Goal: Communication & Community: Answer question/provide support

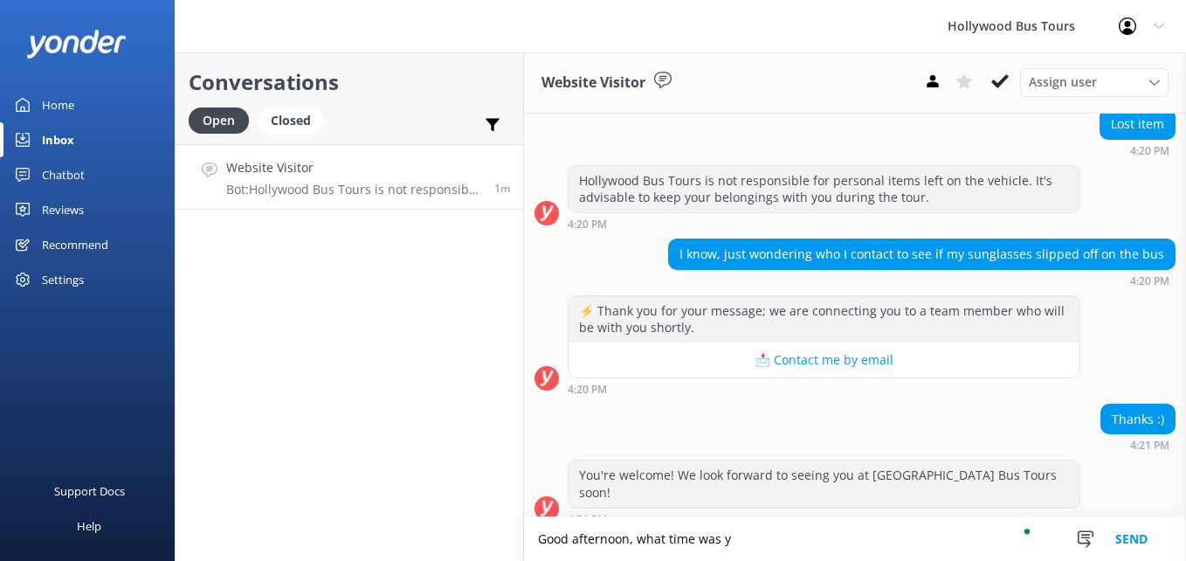
scroll to position [221, 0]
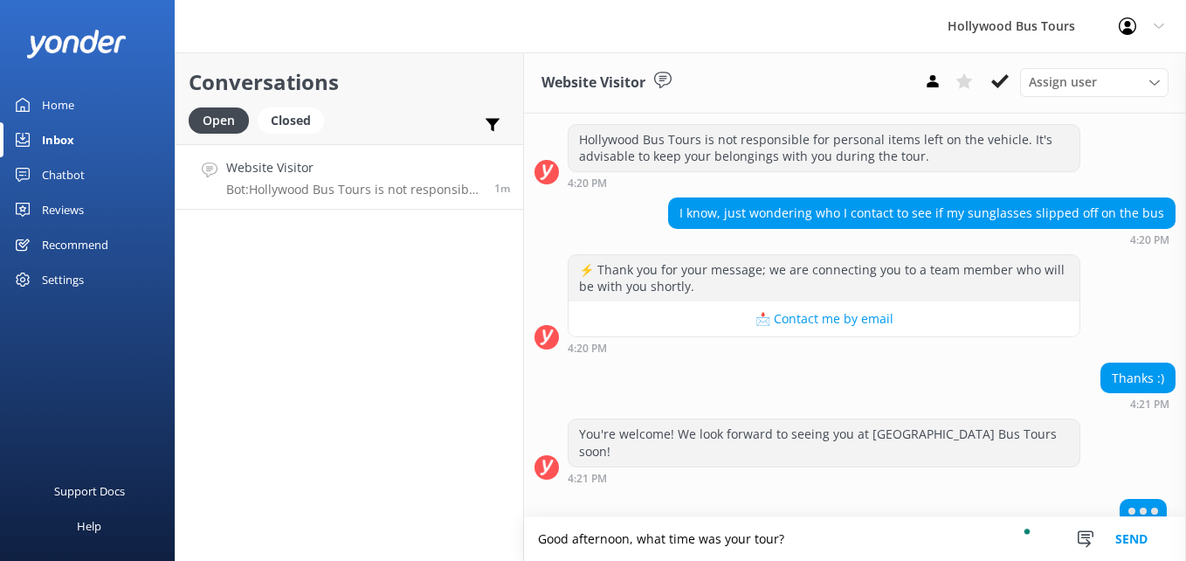
type textarea "Good afternoon, what time was your tour?"
click at [1132, 539] on button "Send" at bounding box center [1132, 539] width 66 height 44
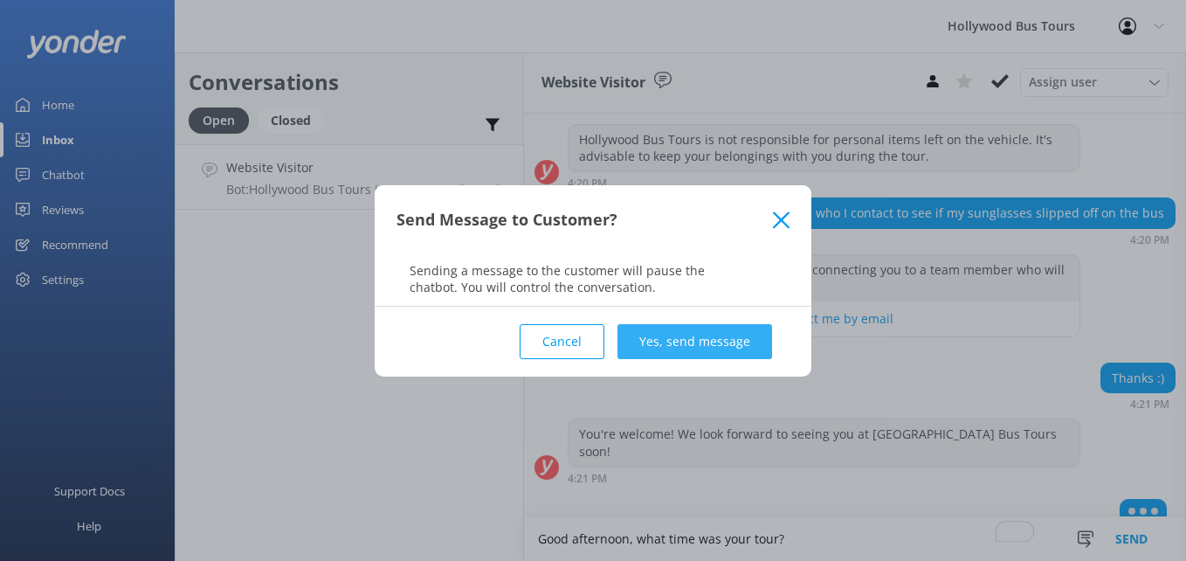
click at [704, 343] on button "Yes, send message" at bounding box center [695, 341] width 155 height 35
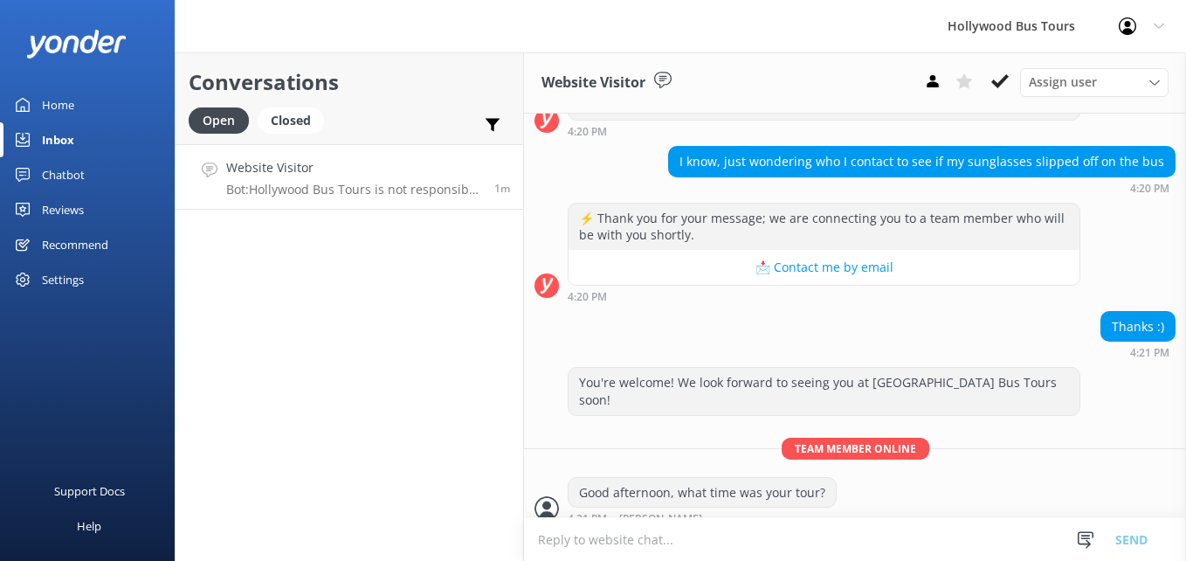
scroll to position [328, 0]
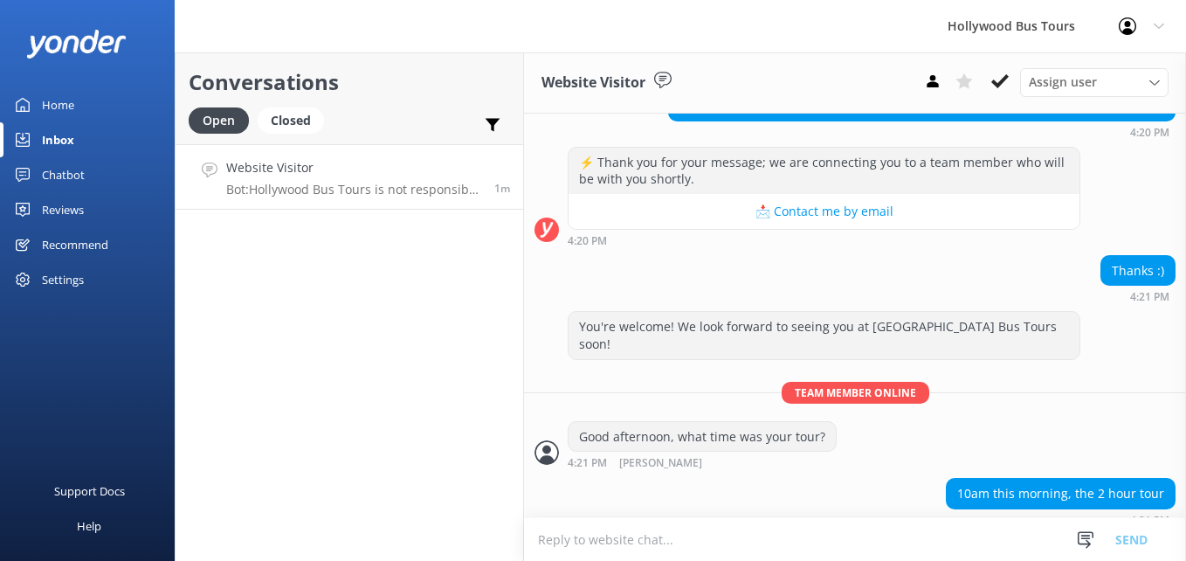
click at [546, 539] on textarea "To enrich screen reader interactions, please activate Accessibility in Grammarl…" at bounding box center [855, 539] width 662 height 43
type textarea "N"
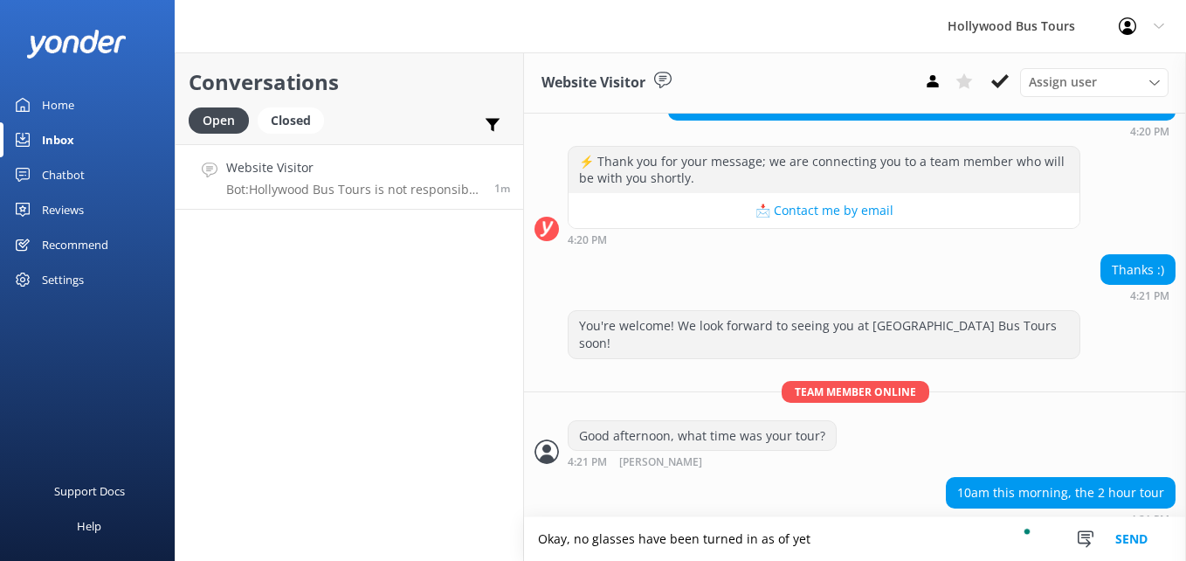
type textarea "Okay, no glasses have been turned in as of yet"
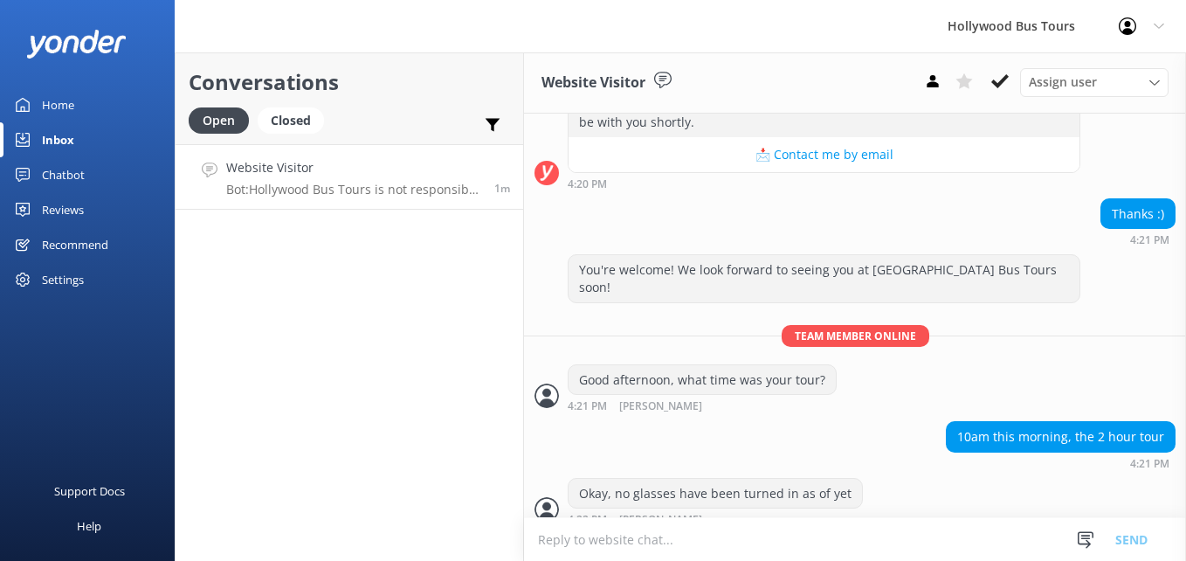
scroll to position [386, 0]
click at [594, 532] on textarea "To enrich screen reader interactions, please activate Accessibility in Grammarl…" at bounding box center [855, 539] width 662 height 43
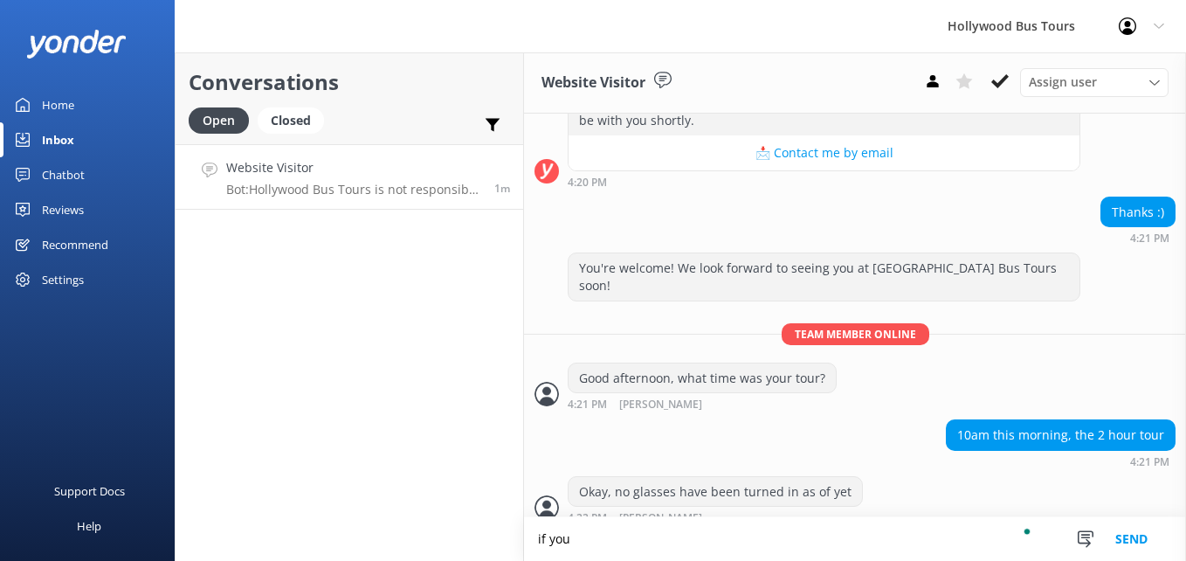
scroll to position [428, 0]
type textarea "i"
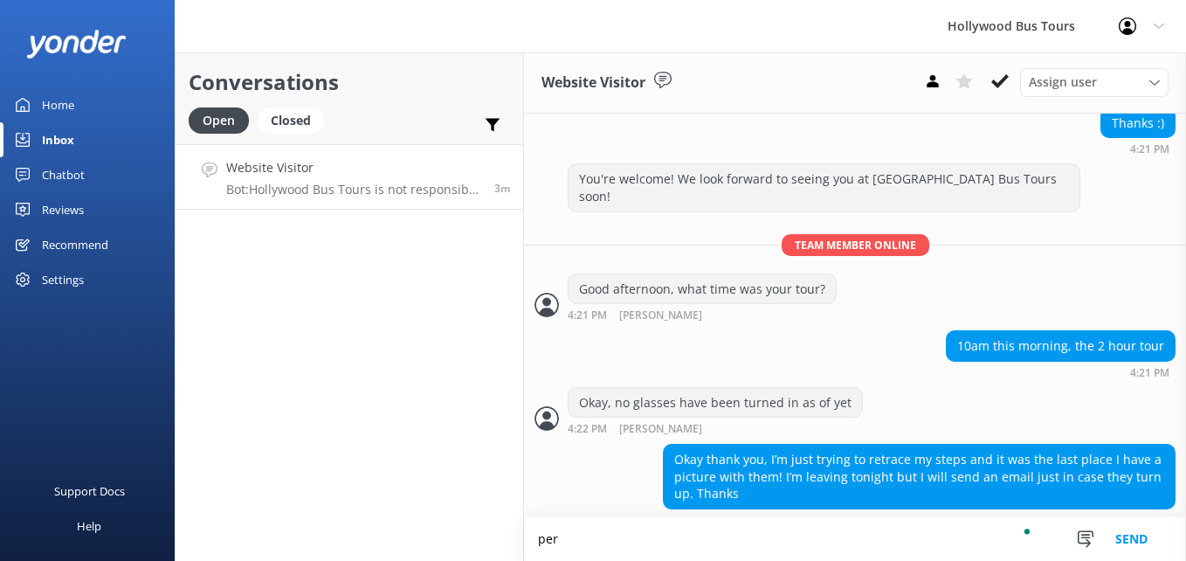
scroll to position [477, 0]
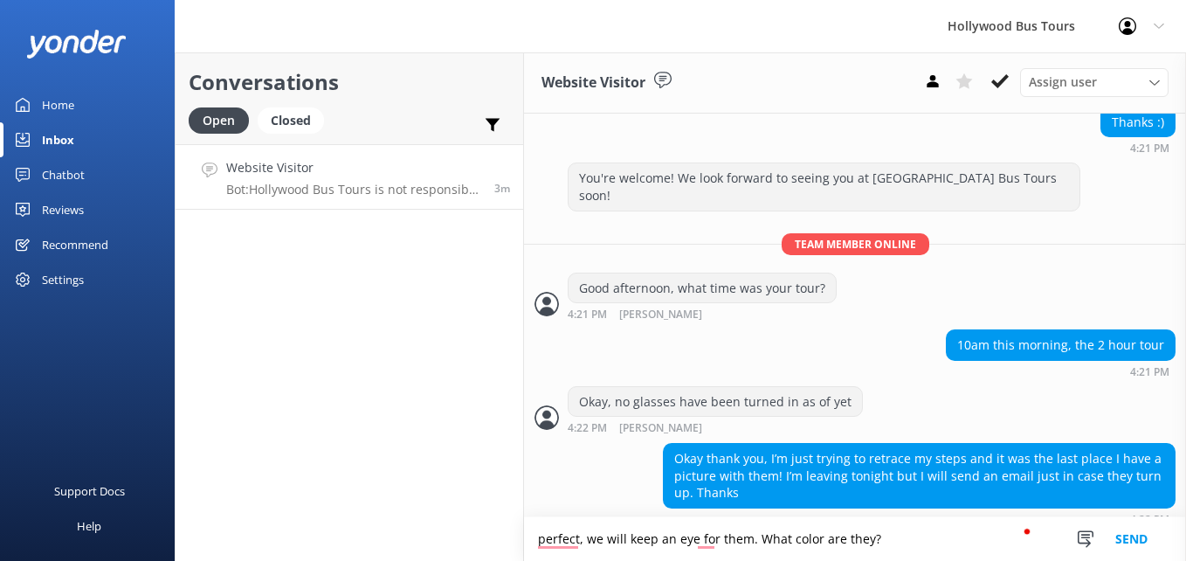
type textarea "perfect, we will keep an eye for them. What color are they?"
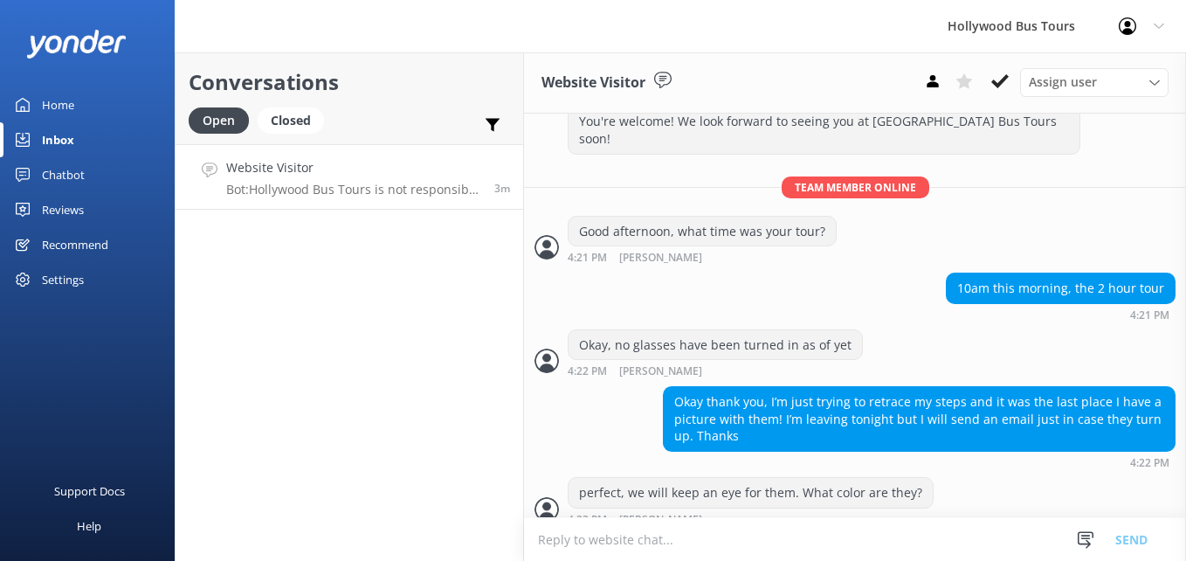
scroll to position [591, 0]
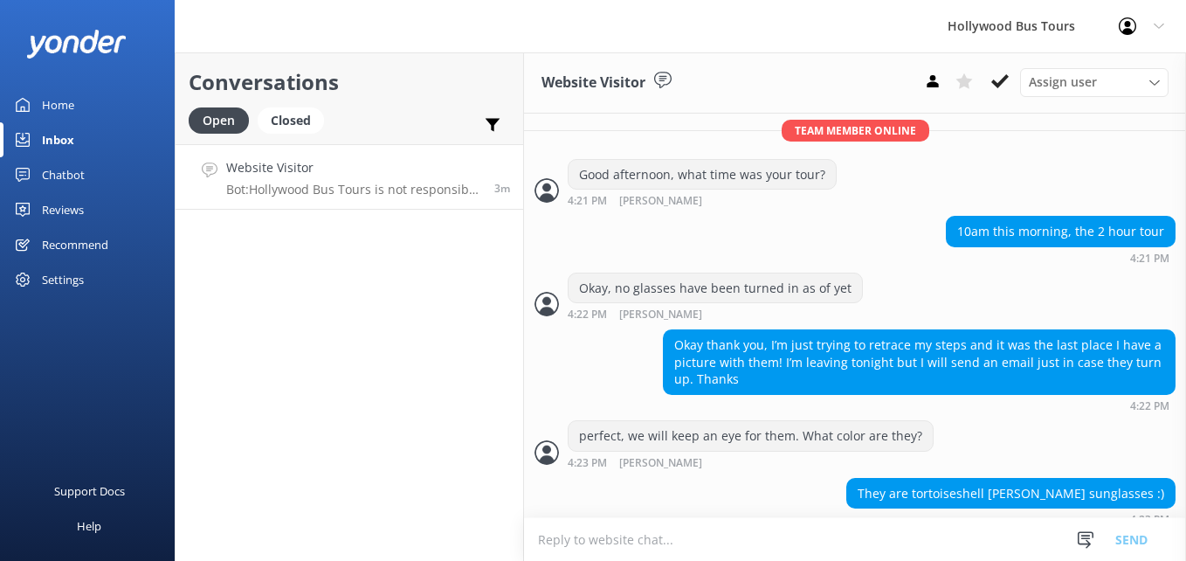
click at [650, 543] on textarea "To enrich screen reader interactions, please activate Accessibility in Grammarl…" at bounding box center [855, 539] width 662 height 43
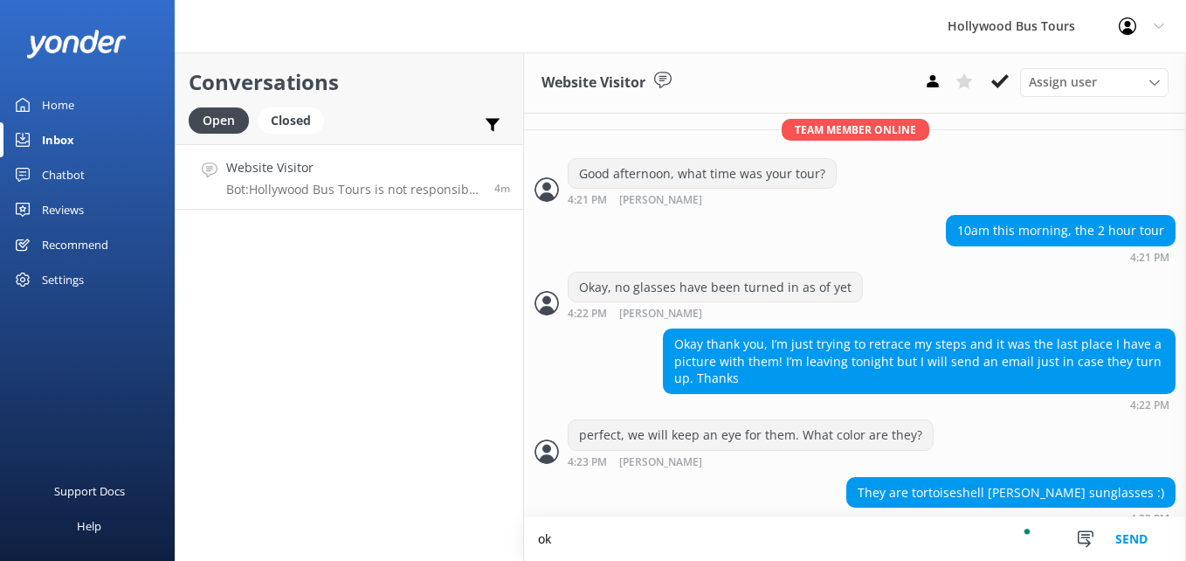
type textarea "o"
type textarea "O"
type textarea "Feel free to give us a call in morning, we are here at 830am"
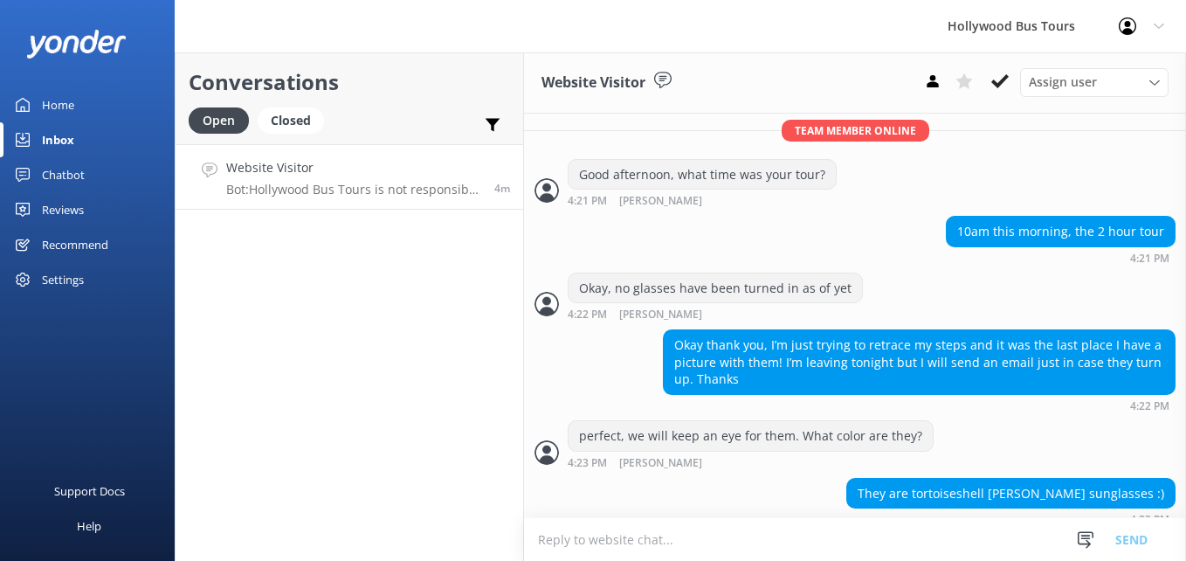
scroll to position [647, 0]
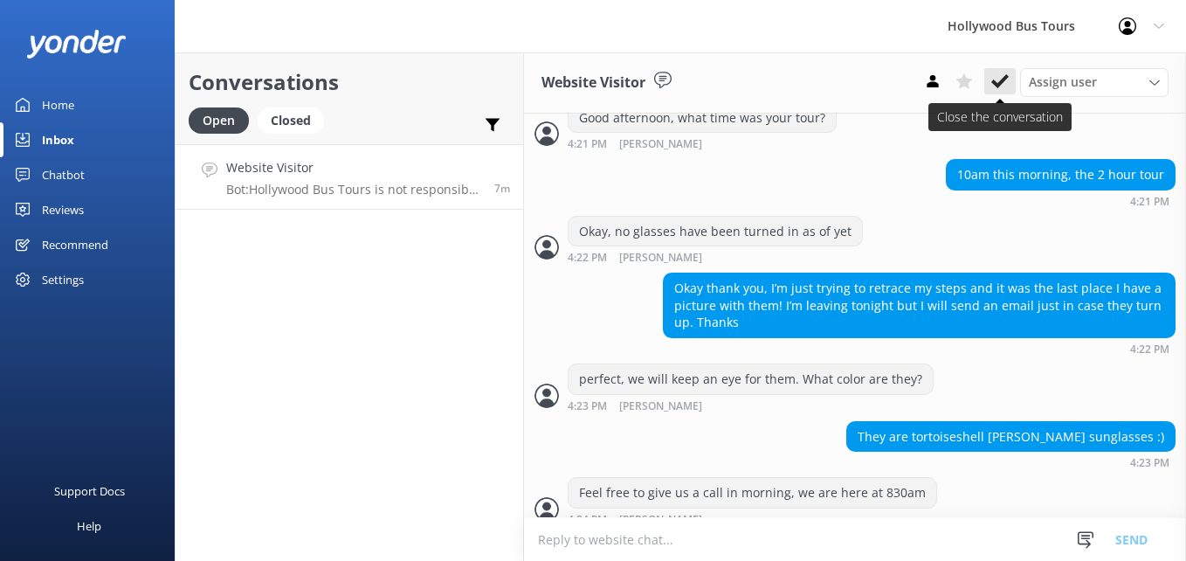
click at [999, 80] on icon at bounding box center [1000, 81] width 17 height 17
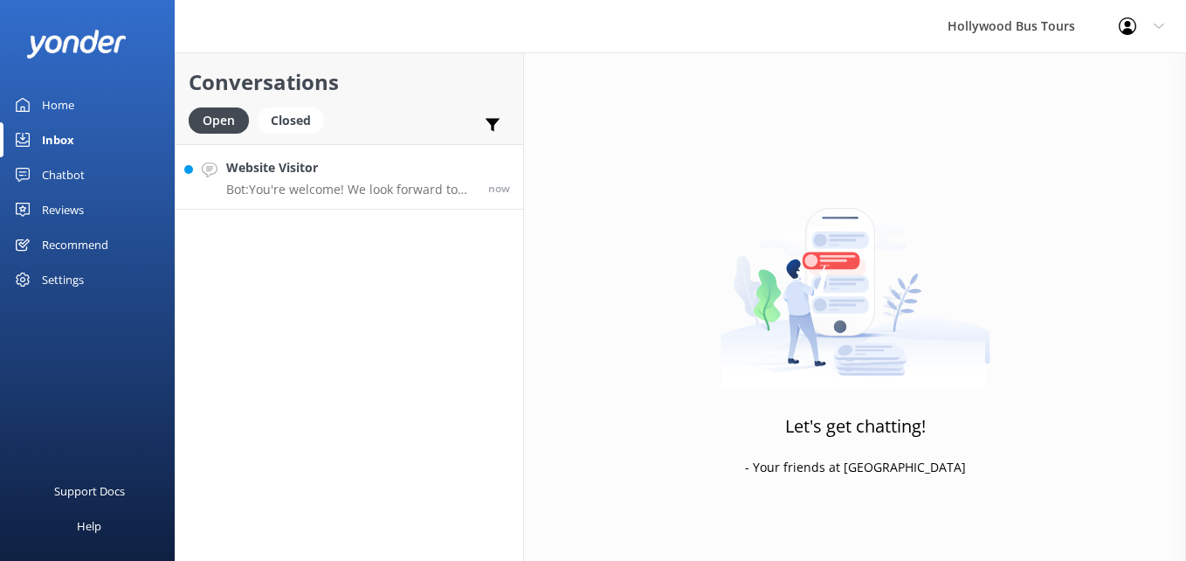
click at [377, 171] on h4 "Website Visitor" at bounding box center [350, 167] width 249 height 19
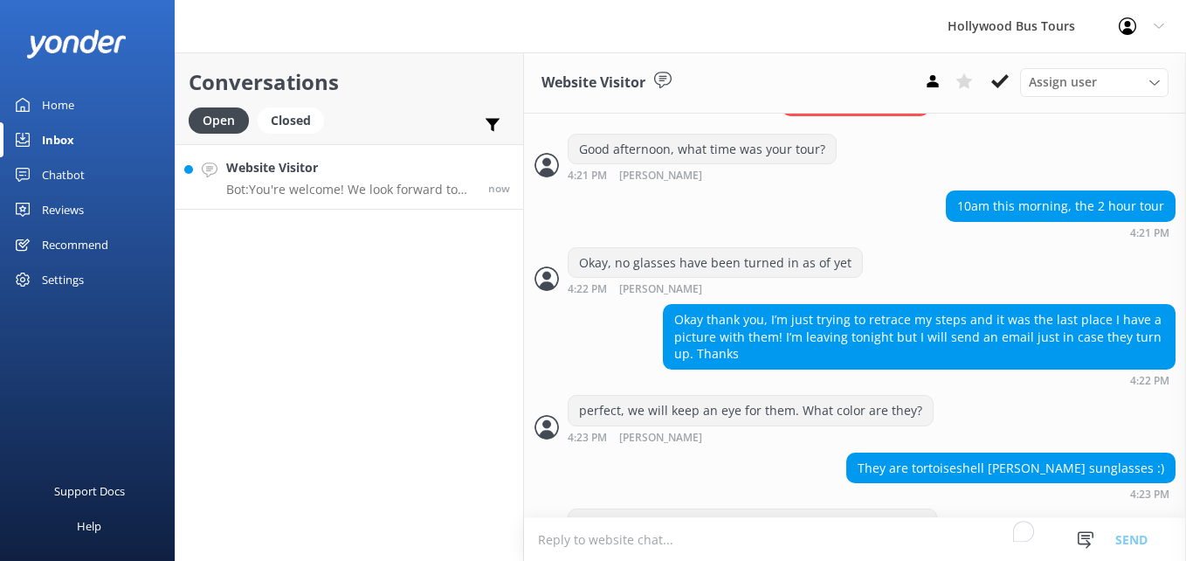
scroll to position [799, 0]
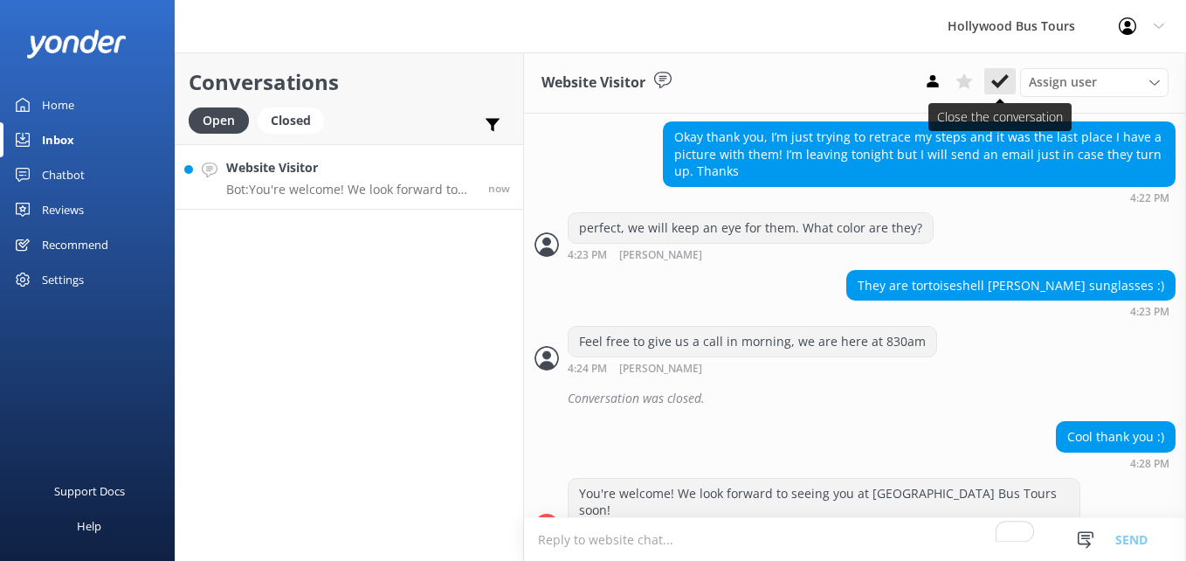
click at [997, 86] on use at bounding box center [1000, 81] width 17 height 14
